Goal: Task Accomplishment & Management: Complete application form

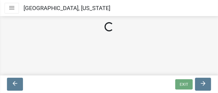
select select "3: 3"
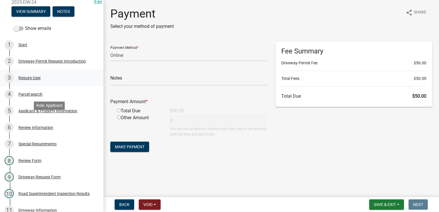
scroll to position [65, 0]
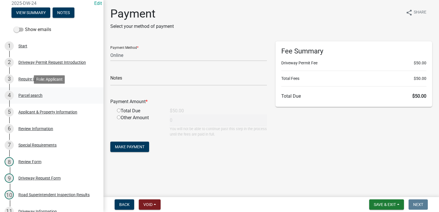
click at [32, 96] on div "Parcel search" at bounding box center [30, 95] width 24 height 4
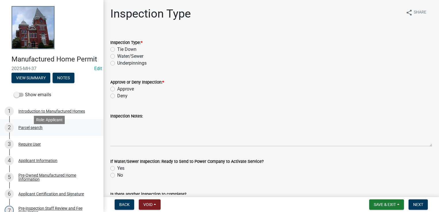
click at [31, 130] on div "Parcel search" at bounding box center [30, 128] width 24 height 4
